Goal: Task Accomplishment & Management: Complete application form

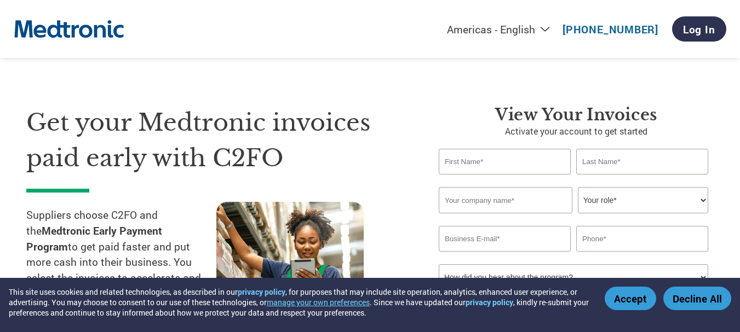
click at [648, 294] on button "Accept" at bounding box center [630, 299] width 51 height 24
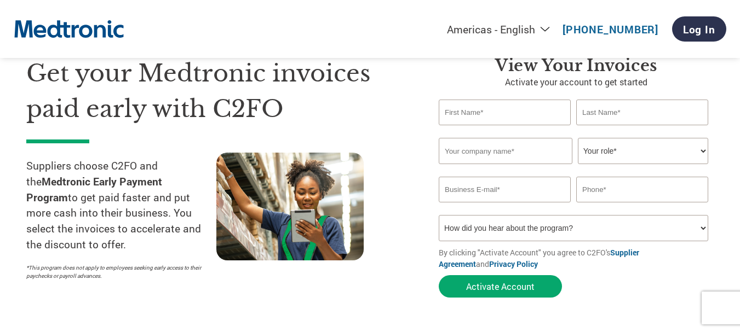
scroll to position [66, 0]
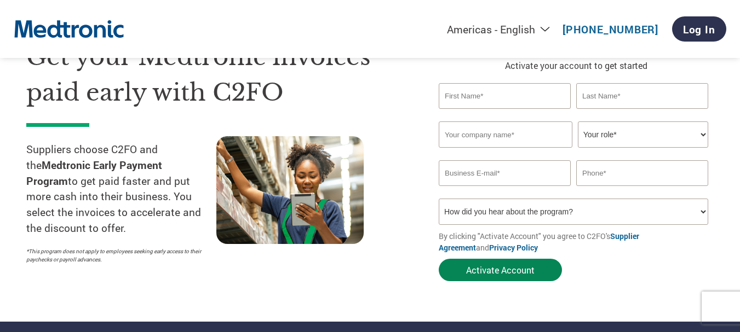
click at [541, 268] on button "Activate Account" at bounding box center [500, 270] width 123 height 22
click at [511, 100] on input "text" at bounding box center [505, 96] width 132 height 26
type input "German"
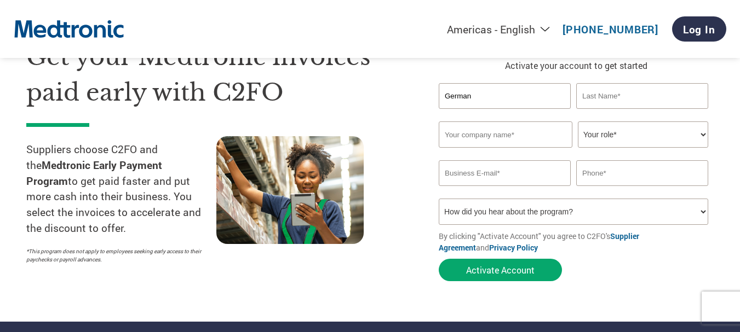
type input "villalongo"
type input "HerVill Group"
type input "[EMAIL_ADDRESS][DOMAIN_NAME]"
type input "7876043329"
click at [674, 131] on select "Your role* CFO Controller Credit Manager Finance Director Treasurer CEO Preside…" at bounding box center [643, 135] width 130 height 26
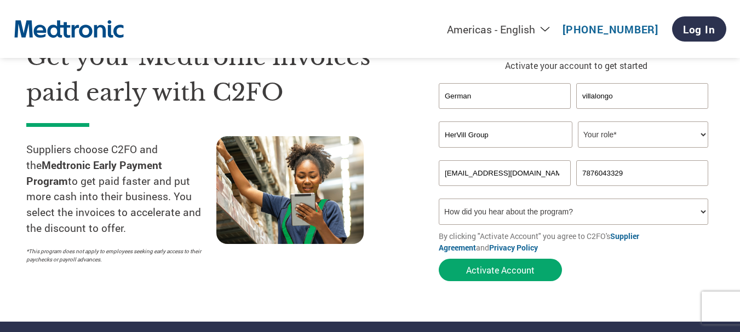
select select "PRESIDENT"
click at [578, 122] on select "Your role* CFO Controller Credit Manager Finance Director Treasurer CEO Preside…" at bounding box center [643, 135] width 130 height 26
click at [643, 212] on select "How did you hear about the program? Received a letter Email Social Media Online…" at bounding box center [573, 212] width 269 height 26
select select "Other"
click at [439, 199] on select "How did you hear about the program? Received a letter Email Social Media Online…" at bounding box center [573, 212] width 269 height 26
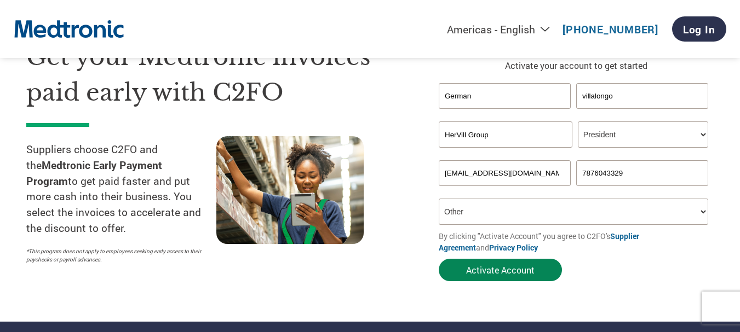
click at [518, 274] on button "Activate Account" at bounding box center [500, 270] width 123 height 22
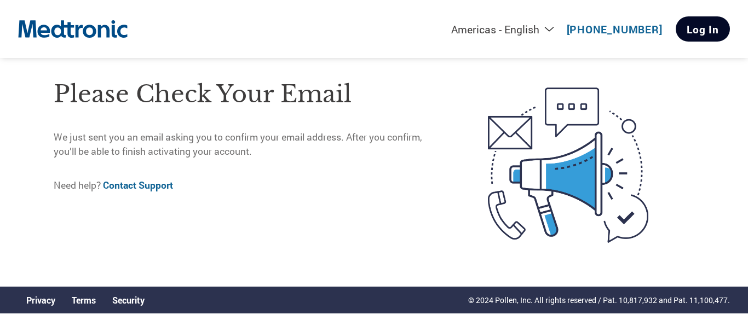
click at [714, 34] on link "Log In" at bounding box center [703, 28] width 54 height 25
